Goal: Understand site structure: Understand site structure

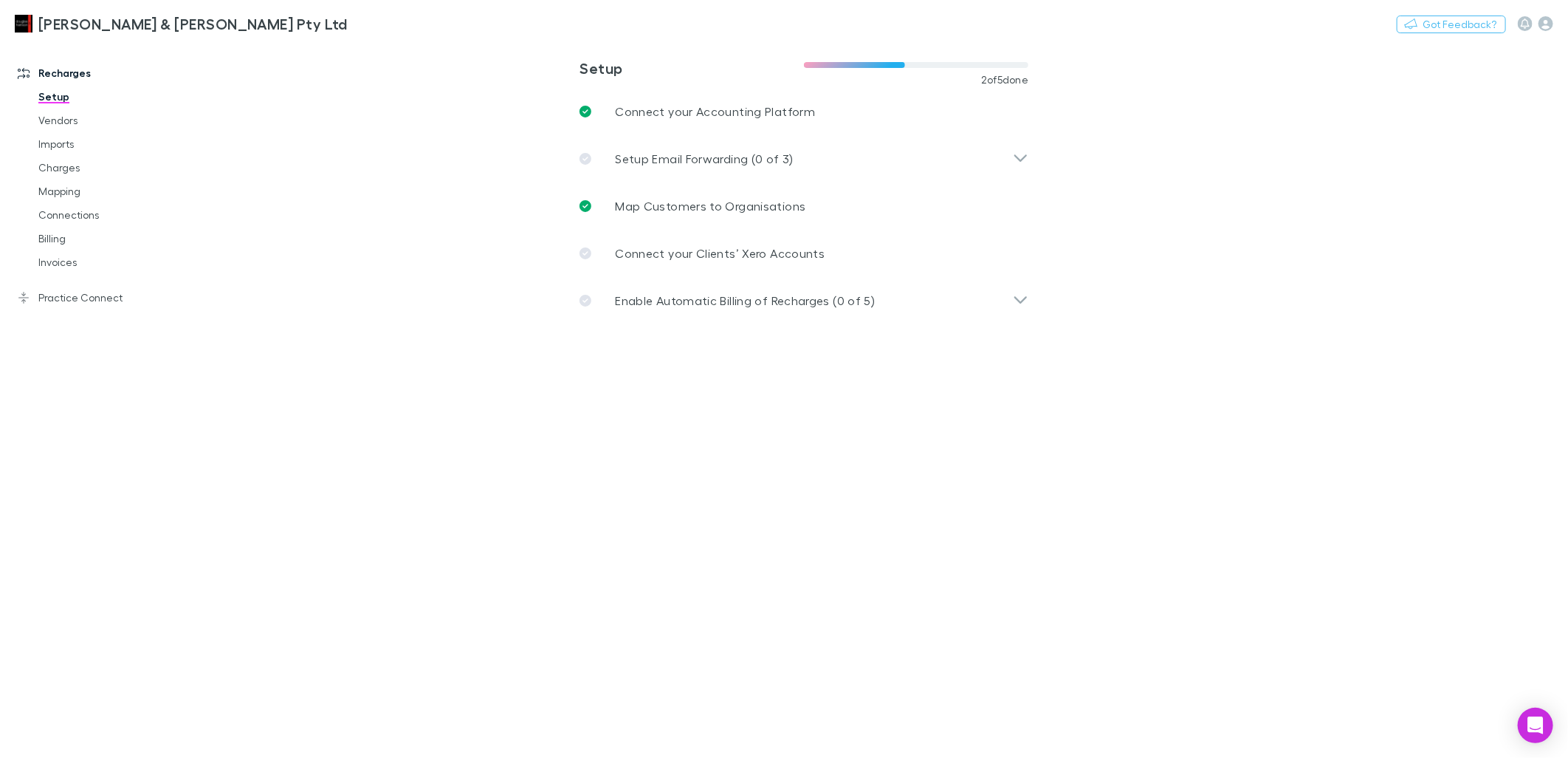
drag, startPoint x: 1536, startPoint y: 733, endPoint x: 1055, endPoint y: 744, distance: 481.1
click at [1055, 744] on main "**********" at bounding box center [881, 399] width 1373 height 717
click at [1533, 726] on icon "Open Intercom Messenger" at bounding box center [1535, 725] width 17 height 19
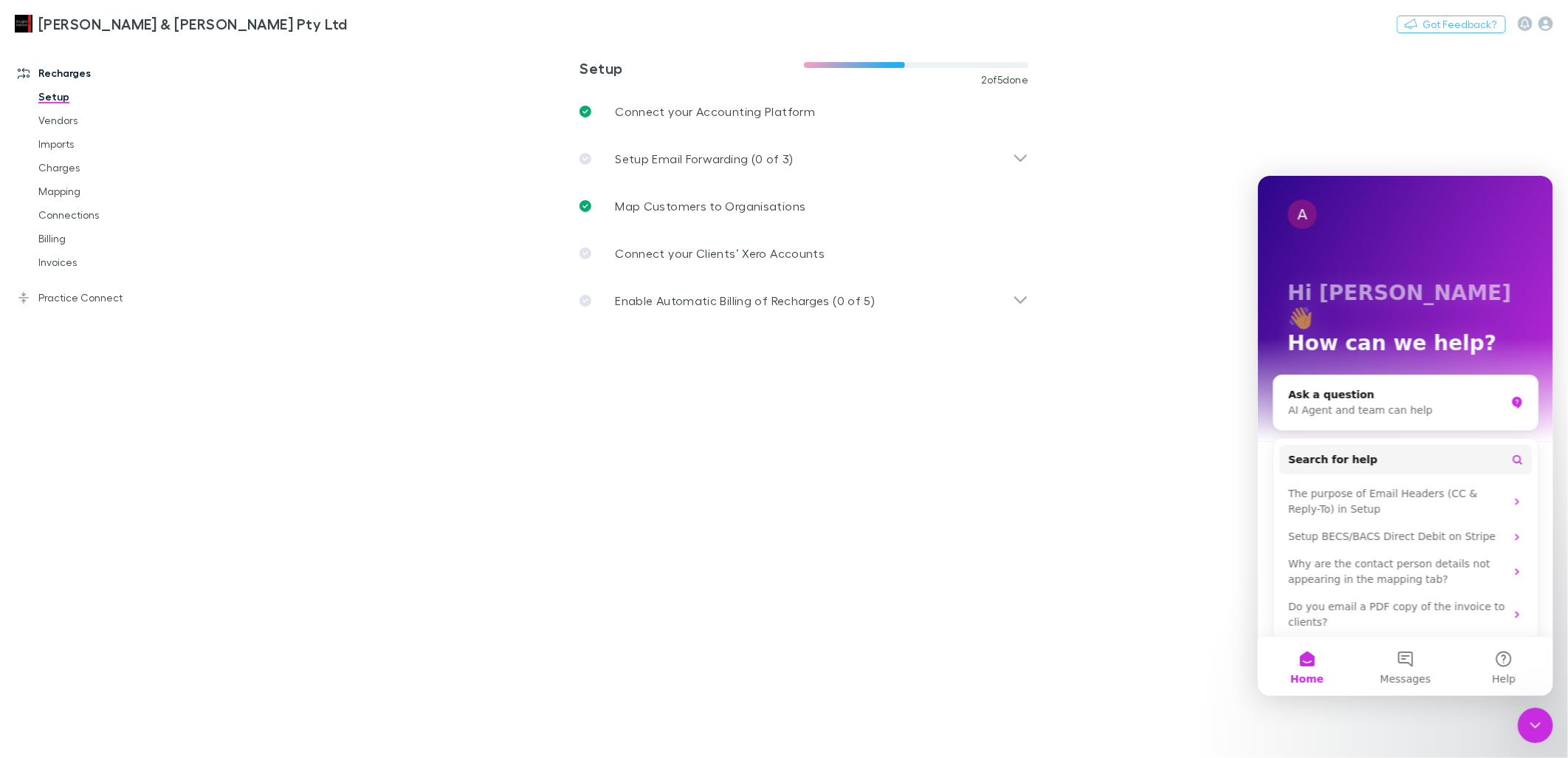
click at [1089, 484] on main "**********" at bounding box center [881, 399] width 1373 height 717
